Goal: Information Seeking & Learning: Learn about a topic

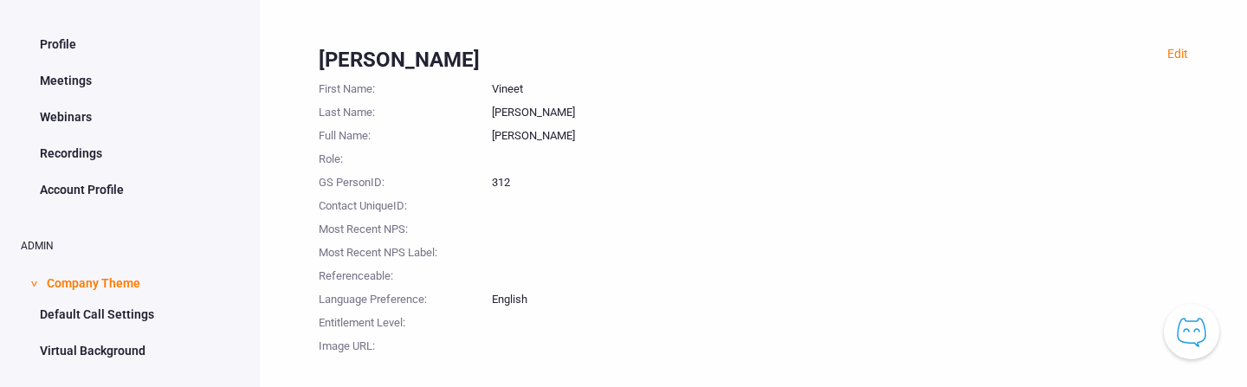
click at [850, 262] on div at bounding box center [840, 273] width 696 height 23
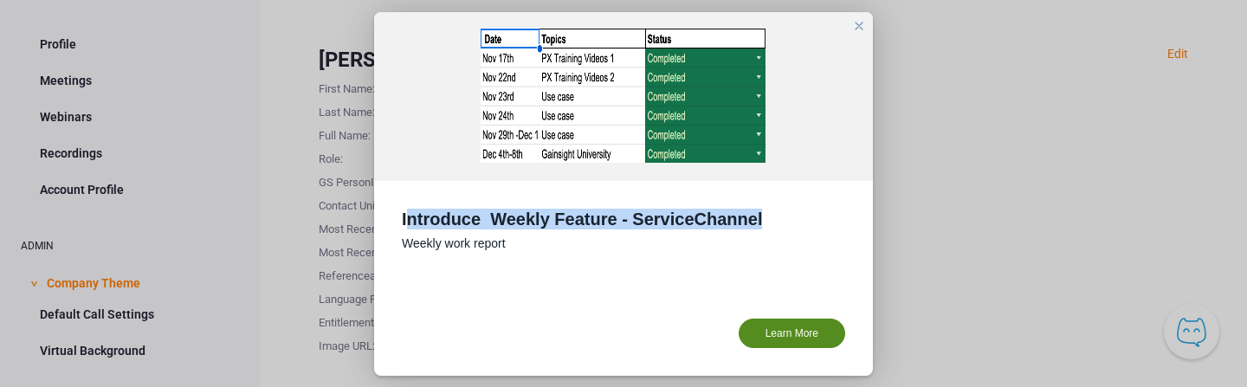
drag, startPoint x: 405, startPoint y: 217, endPoint x: 763, endPoint y: 227, distance: 357.9
click at [763, 227] on p "Introduce Weekly Feature - ServiceChannel" at bounding box center [624, 219] width 444 height 21
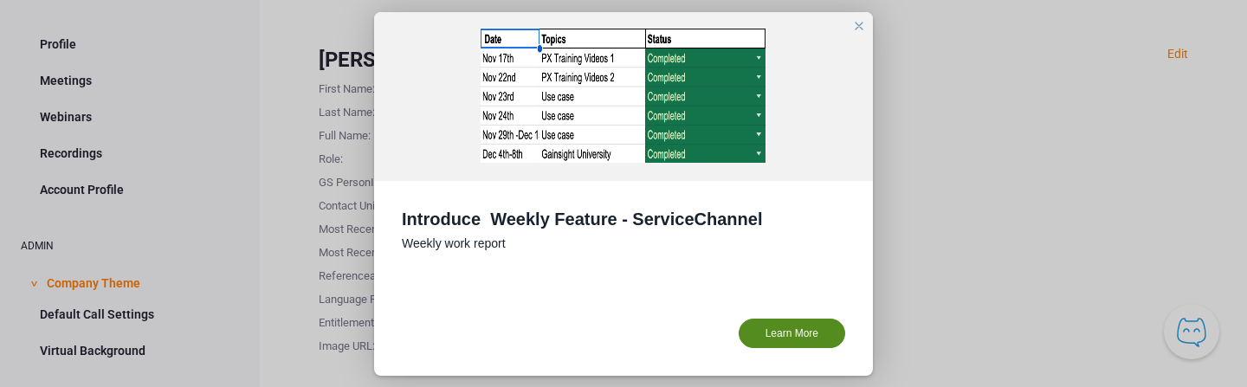
click at [963, 245] on div at bounding box center [623, 193] width 1247 height 387
click at [858, 23] on div "close" at bounding box center [859, 26] width 14 height 14
